Goal: Find specific page/section: Find specific page/section

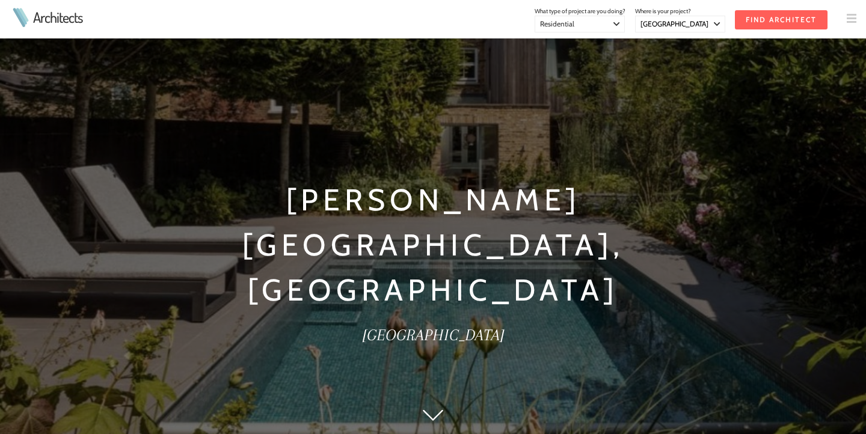
select select "[GEOGRAPHIC_DATA]"
select select "Residential"
click at [427, 413] on img at bounding box center [433, 415] width 20 height 11
click at [426, 322] on h2 "[GEOGRAPHIC_DATA]" at bounding box center [433, 334] width 597 height 25
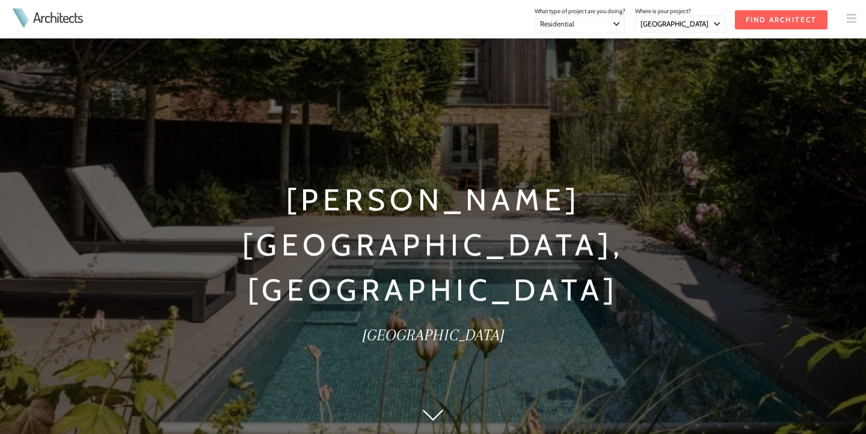
click at [432, 322] on h2 "[GEOGRAPHIC_DATA]" at bounding box center [433, 334] width 597 height 25
click at [474, 322] on h2 "[GEOGRAPHIC_DATA]" at bounding box center [433, 334] width 597 height 25
click at [459, 322] on h2 "[GEOGRAPHIC_DATA]" at bounding box center [433, 334] width 597 height 25
drag, startPoint x: 456, startPoint y: 242, endPoint x: 397, endPoint y: 242, distance: 59.5
click at [397, 322] on h2 "[GEOGRAPHIC_DATA]" at bounding box center [433, 334] width 597 height 25
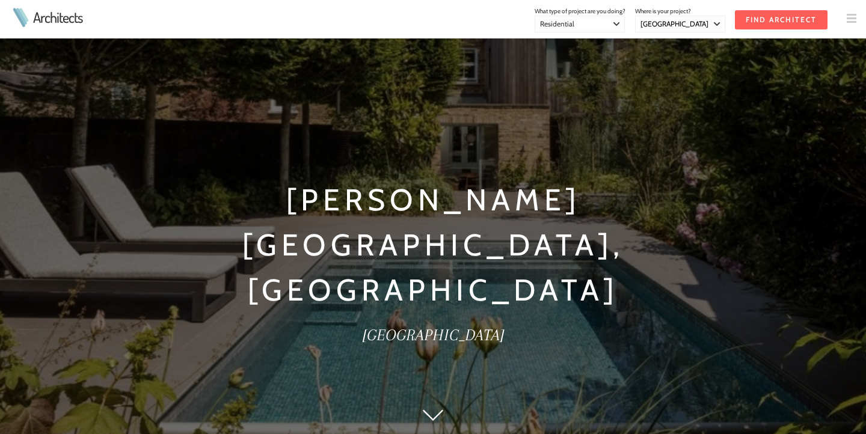
click at [402, 322] on h2 "[GEOGRAPHIC_DATA]" at bounding box center [433, 334] width 597 height 25
drag, startPoint x: 408, startPoint y: 244, endPoint x: 464, endPoint y: 245, distance: 55.3
click at [464, 322] on h2 "[GEOGRAPHIC_DATA]" at bounding box center [433, 334] width 597 height 25
